Goal: Transaction & Acquisition: Subscribe to service/newsletter

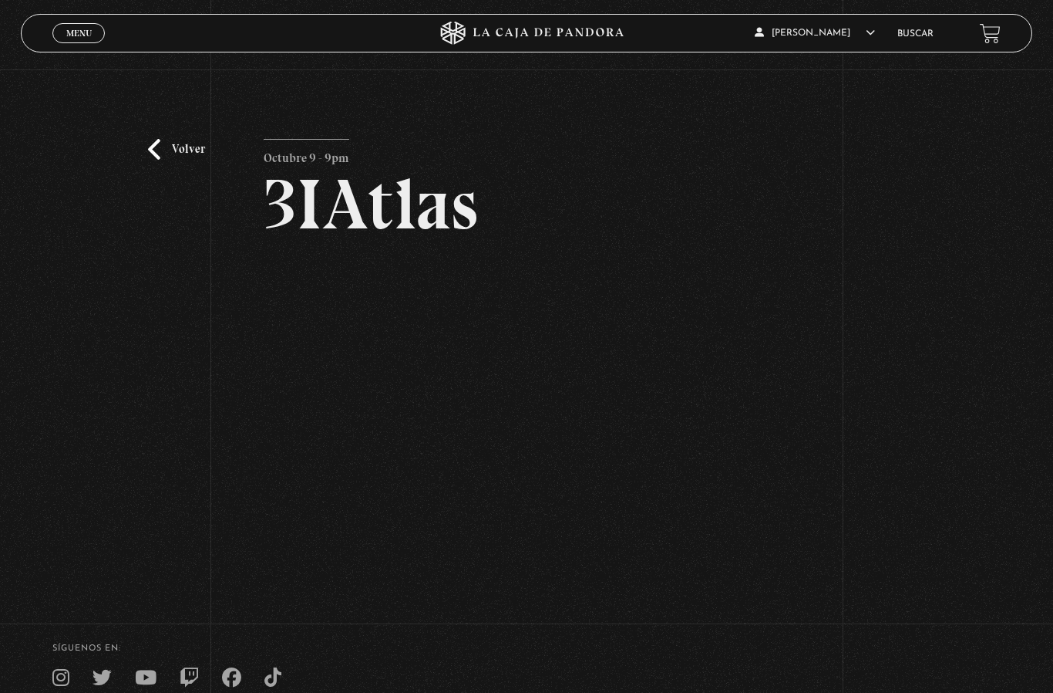
scroll to position [50, 0]
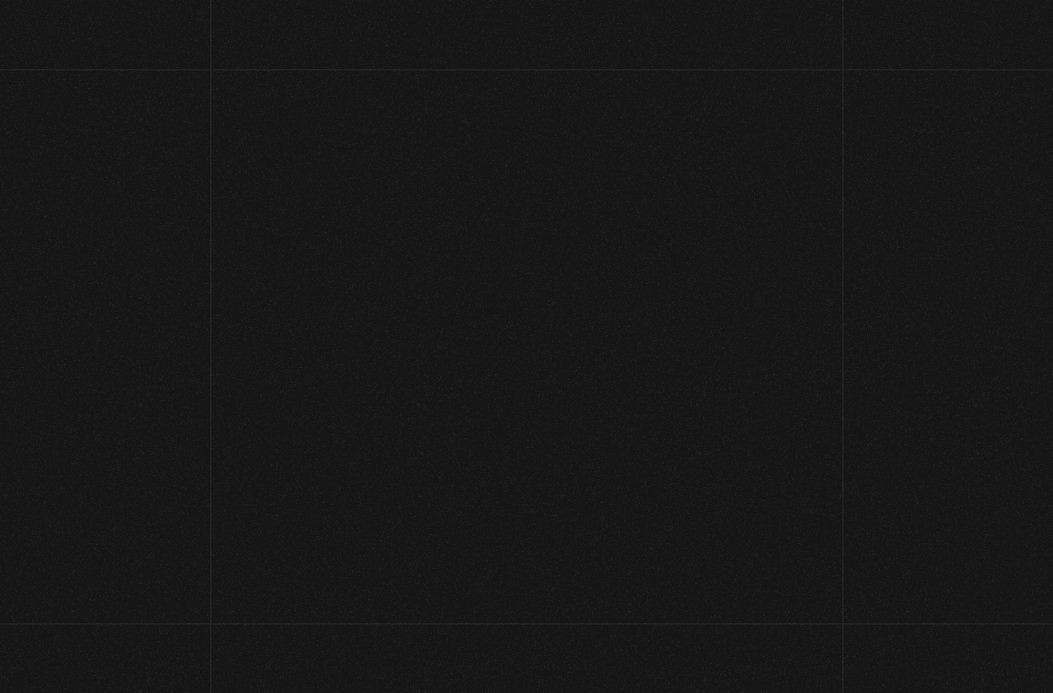
scroll to position [50, 0]
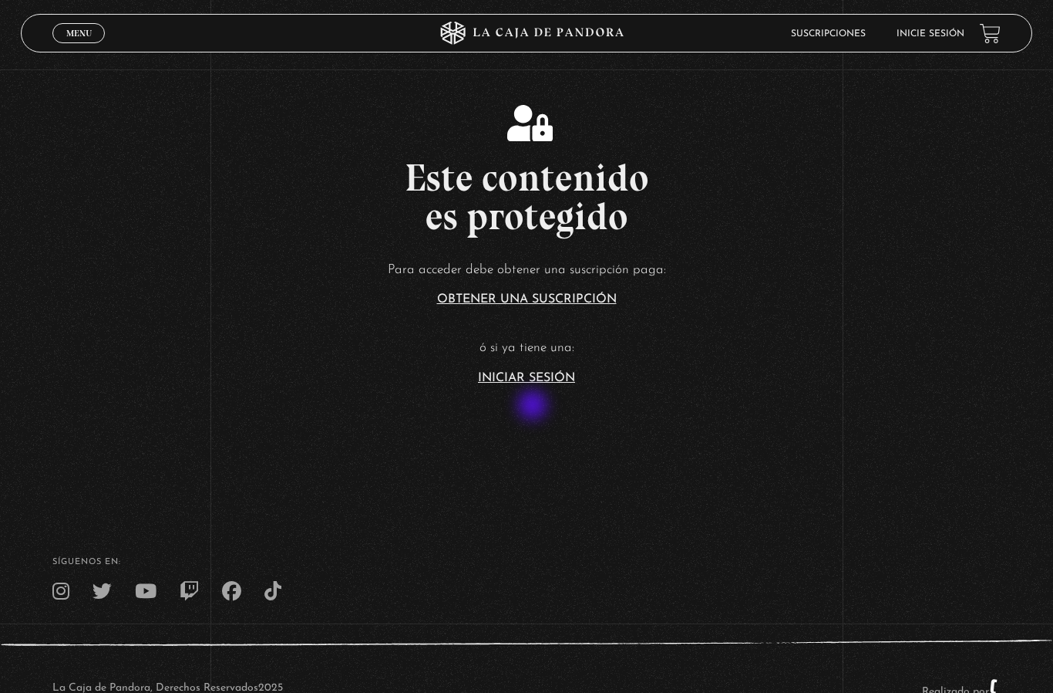
click at [550, 384] on link "Iniciar Sesión" at bounding box center [526, 378] width 97 height 12
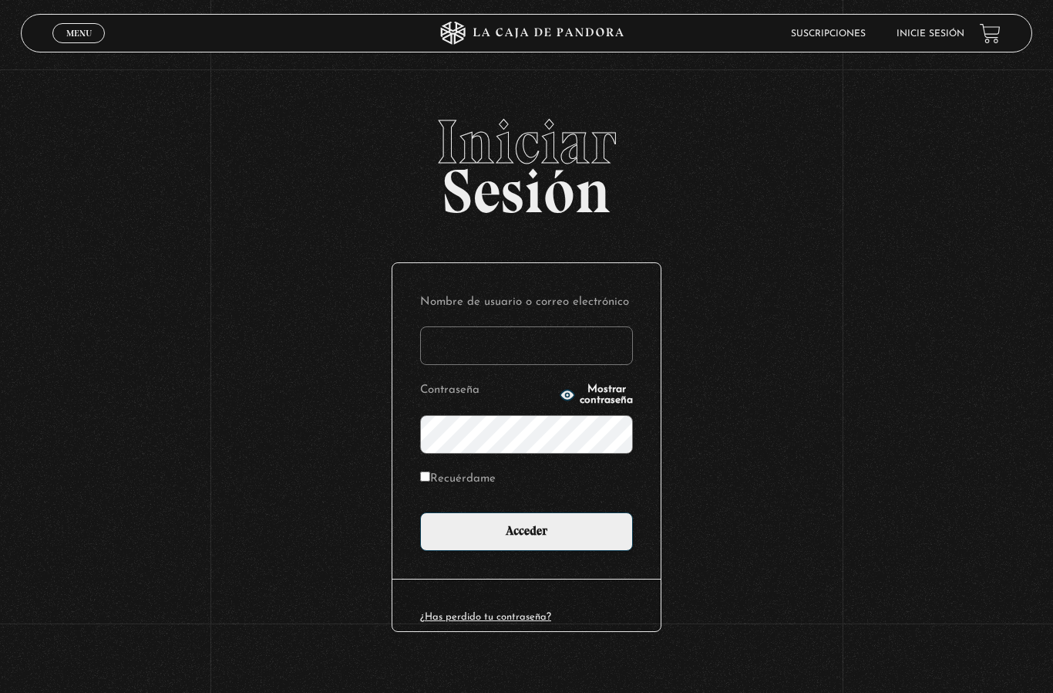
type input "jordanmoreira24@gmail.com"
click at [527, 541] on input "Acceder" at bounding box center [526, 531] width 213 height 39
